Goal: Find contact information: Find contact information

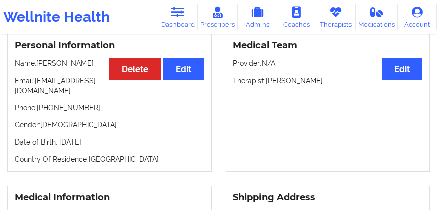
scroll to position [104, 0]
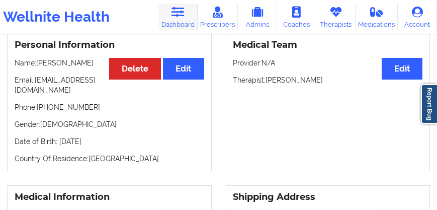
click at [185, 14] on link "Dashboard" at bounding box center [177, 17] width 39 height 27
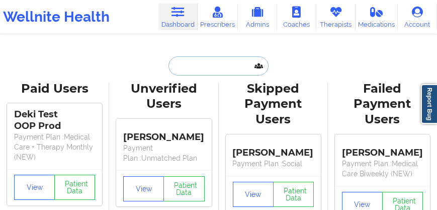
click at [210, 63] on input "text" at bounding box center [219, 65] width 100 height 19
paste input "[PERSON_NAME]"
type input "[PERSON_NAME]"
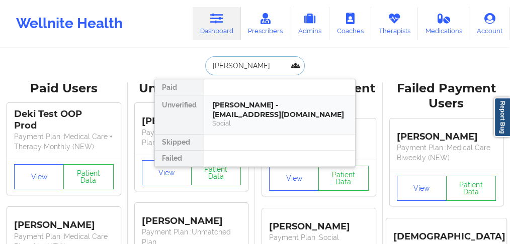
click at [246, 114] on div "[PERSON_NAME] - [EMAIL_ADDRESS][DOMAIN_NAME]" at bounding box center [279, 110] width 135 height 19
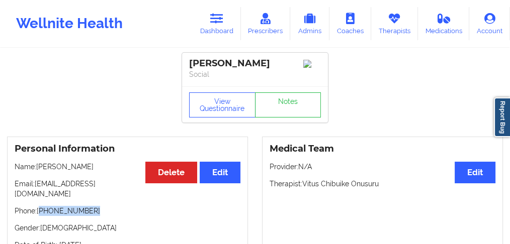
drag, startPoint x: 90, startPoint y: 205, endPoint x: 47, endPoint y: 199, distance: 43.8
click at [41, 206] on p "Phone: [PHONE_NUMBER]" at bounding box center [128, 211] width 226 height 10
copy p "[PHONE_NUMBER]"
click at [86, 209] on div "Personal Information Edit Delete Name: [PERSON_NAME] Email: [EMAIL_ADDRESS][DOM…" at bounding box center [127, 206] width 241 height 138
drag, startPoint x: 90, startPoint y: 201, endPoint x: 41, endPoint y: 205, distance: 49.0
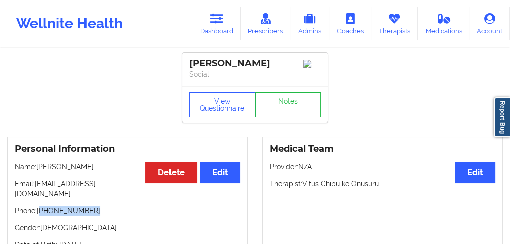
click at [41, 206] on p "Phone: [PHONE_NUMBER]" at bounding box center [128, 211] width 226 height 10
copy p "[PHONE_NUMBER]"
click at [77, 175] on div "Personal Information Edit Delete Name: [PERSON_NAME] Email: [EMAIL_ADDRESS][DOM…" at bounding box center [127, 206] width 241 height 138
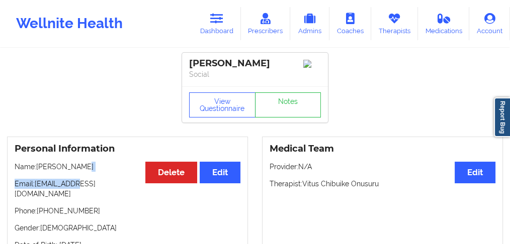
click at [77, 166] on p "Name: [PERSON_NAME]" at bounding box center [128, 167] width 226 height 10
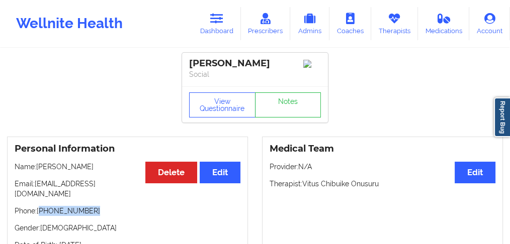
drag, startPoint x: 94, startPoint y: 202, endPoint x: 41, endPoint y: 206, distance: 52.9
click at [41, 206] on p "Phone: [PHONE_NUMBER]" at bounding box center [128, 211] width 226 height 10
copy p "[PHONE_NUMBER]"
click at [220, 26] on link "Dashboard" at bounding box center [217, 23] width 48 height 33
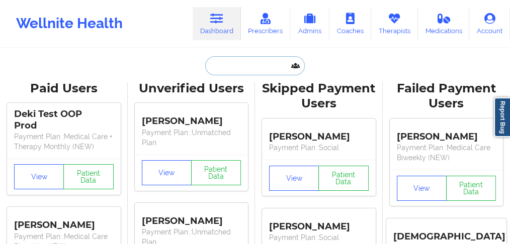
click at [207, 68] on input "text" at bounding box center [255, 65] width 100 height 19
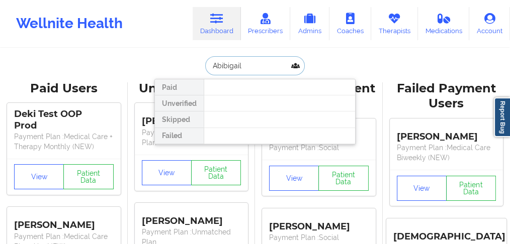
drag, startPoint x: 247, startPoint y: 65, endPoint x: 179, endPoint y: 65, distance: 68.4
click at [178, 65] on div "Abibigail Paid Unverified Skipped Failed" at bounding box center [254, 65] width 201 height 19
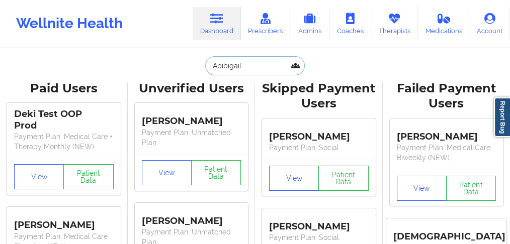
paste input "[PERSON_NAME]"
type input "[PERSON_NAME]"
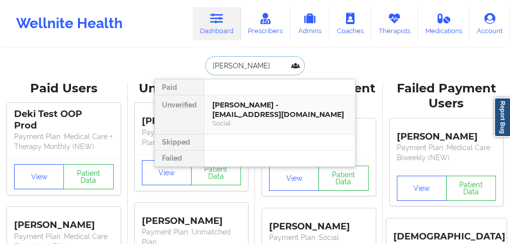
click at [222, 103] on div "[PERSON_NAME] - [EMAIL_ADDRESS][DOMAIN_NAME]" at bounding box center [279, 110] width 135 height 19
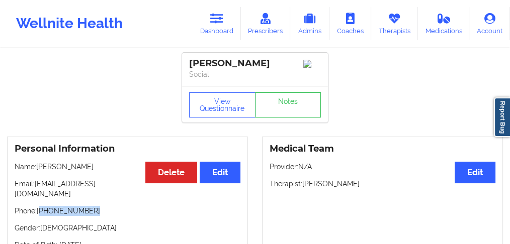
drag, startPoint x: 91, startPoint y: 206, endPoint x: 41, endPoint y: 205, distance: 50.3
click at [41, 206] on p "Phone: [PHONE_NUMBER]" at bounding box center [128, 211] width 226 height 10
copy p "[PHONE_NUMBER]"
click at [88, 206] on p "Phone: [PHONE_NUMBER]" at bounding box center [128, 211] width 226 height 10
drag, startPoint x: 96, startPoint y: 201, endPoint x: 43, endPoint y: 200, distance: 52.8
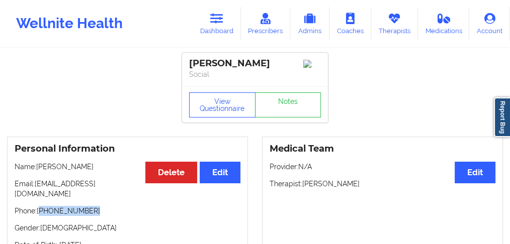
click at [41, 206] on p "Phone: [PHONE_NUMBER]" at bounding box center [128, 211] width 226 height 10
copy p "[PHONE_NUMBER]"
drag, startPoint x: 215, startPoint y: 27, endPoint x: 220, endPoint y: 39, distance: 13.5
click at [215, 27] on link "Dashboard" at bounding box center [217, 23] width 48 height 33
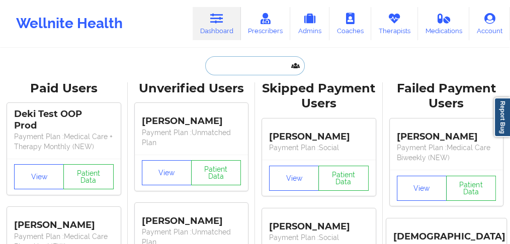
click at [222, 70] on input "text" at bounding box center [255, 65] width 100 height 19
paste input "[PERSON_NAME]"
type input "[PERSON_NAME]"
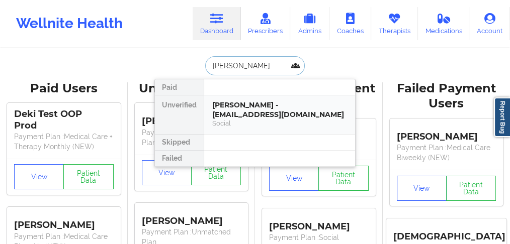
click at [227, 110] on div "[PERSON_NAME] - [EMAIL_ADDRESS][DOMAIN_NAME]" at bounding box center [279, 110] width 135 height 19
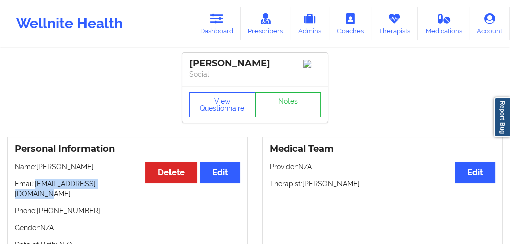
drag, startPoint x: 130, startPoint y: 185, endPoint x: 35, endPoint y: 182, distance: 94.6
click at [35, 182] on p "Email: [EMAIL_ADDRESS][DOMAIN_NAME]" at bounding box center [128, 189] width 226 height 20
copy p "[EMAIL_ADDRESS][DOMAIN_NAME]"
drag, startPoint x: 92, startPoint y: 167, endPoint x: 38, endPoint y: 168, distance: 53.3
click at [38, 168] on p "Name: [PERSON_NAME]" at bounding box center [128, 167] width 226 height 10
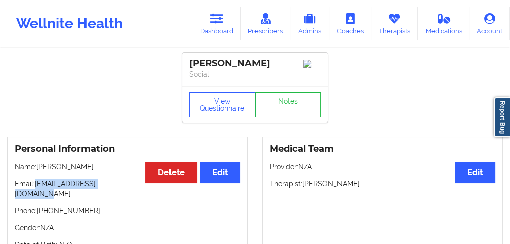
copy p "[PERSON_NAME]"
drag, startPoint x: 84, startPoint y: 217, endPoint x: 91, endPoint y: 206, distance: 13.0
click at [84, 209] on p "Gender: N/A" at bounding box center [128, 228] width 226 height 10
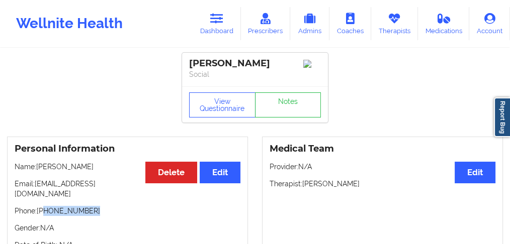
drag, startPoint x: 87, startPoint y: 203, endPoint x: 43, endPoint y: 206, distance: 43.8
click at [43, 206] on p "Phone: [PHONE_NUMBER]" at bounding box center [128, 211] width 226 height 10
